Goal: Find specific page/section: Find specific page/section

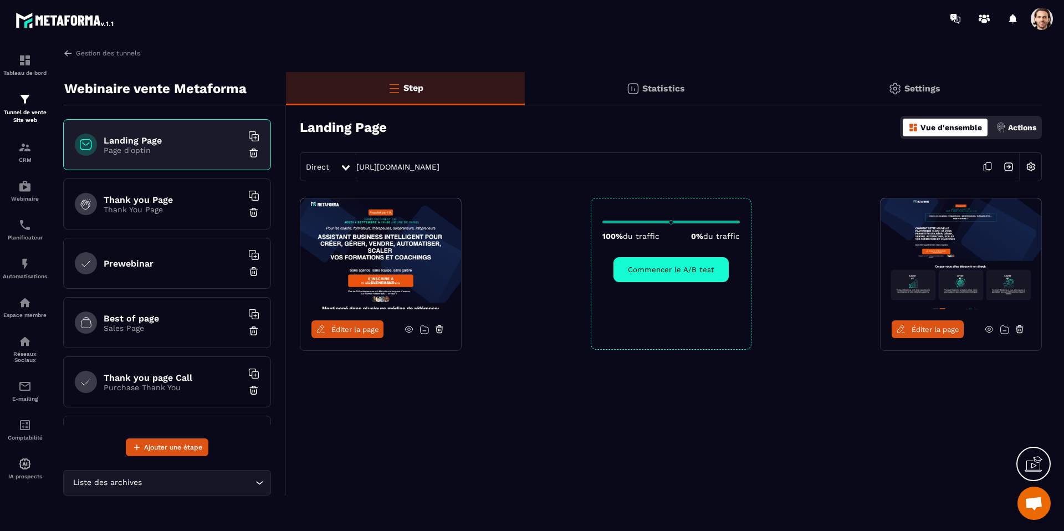
click at [787, 74] on div "Statistics" at bounding box center [914, 88] width 255 height 33
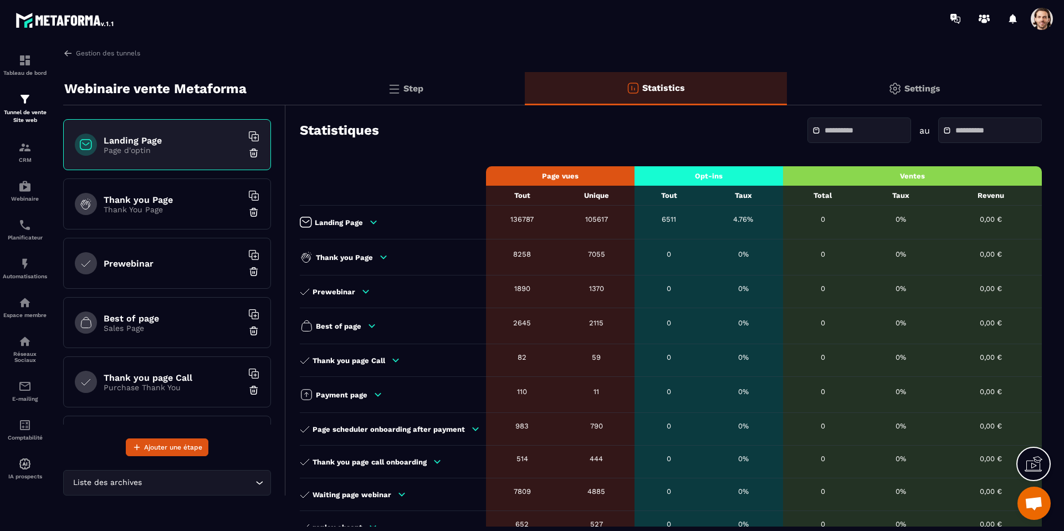
click at [369, 222] on icon at bounding box center [374, 222] width 10 height 10
